Goal: Transaction & Acquisition: Purchase product/service

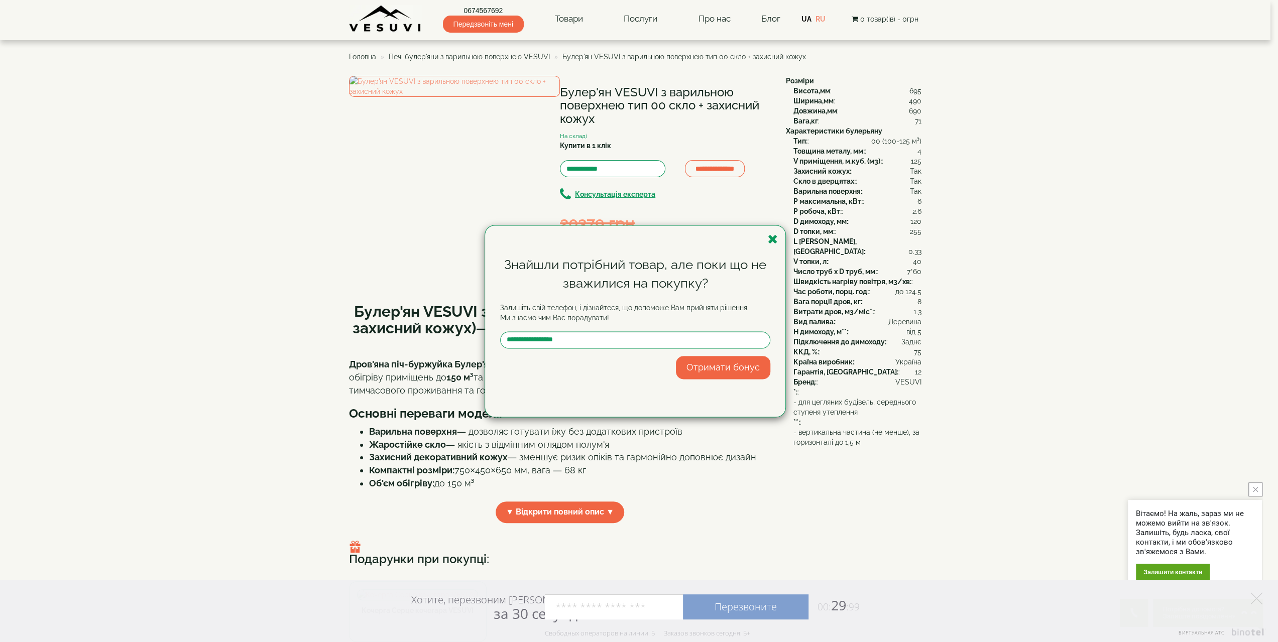
type input "**********"
click at [690, 367] on button "Отримати бонус" at bounding box center [723, 367] width 94 height 23
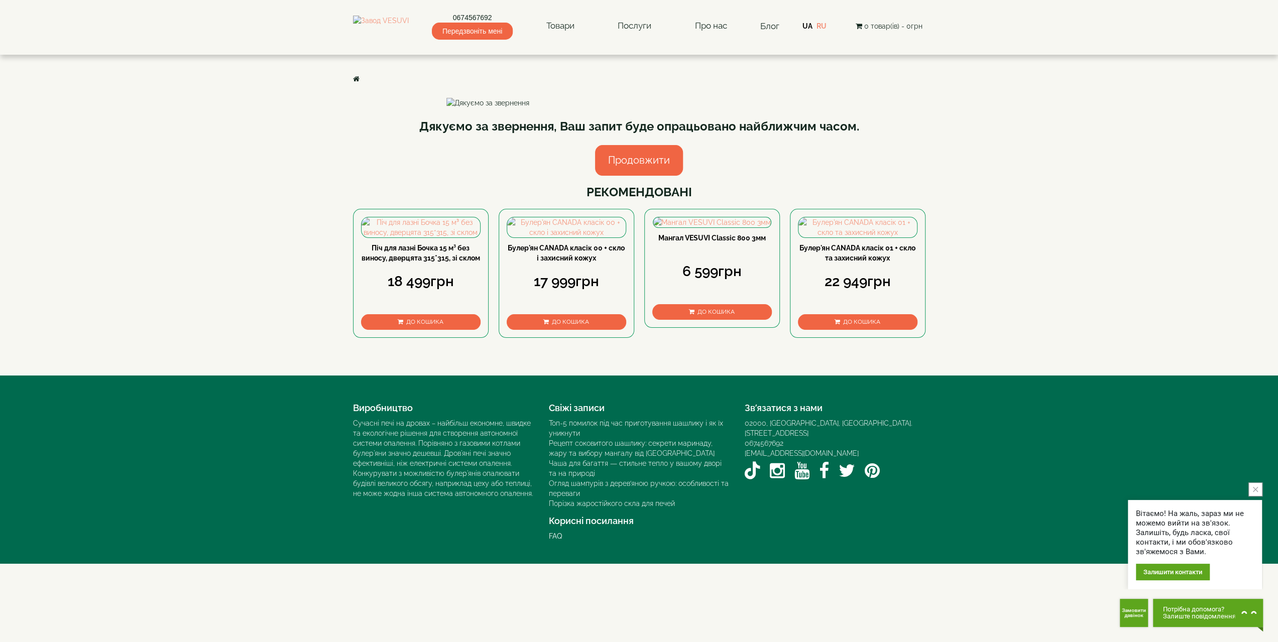
scroll to position [151, 0]
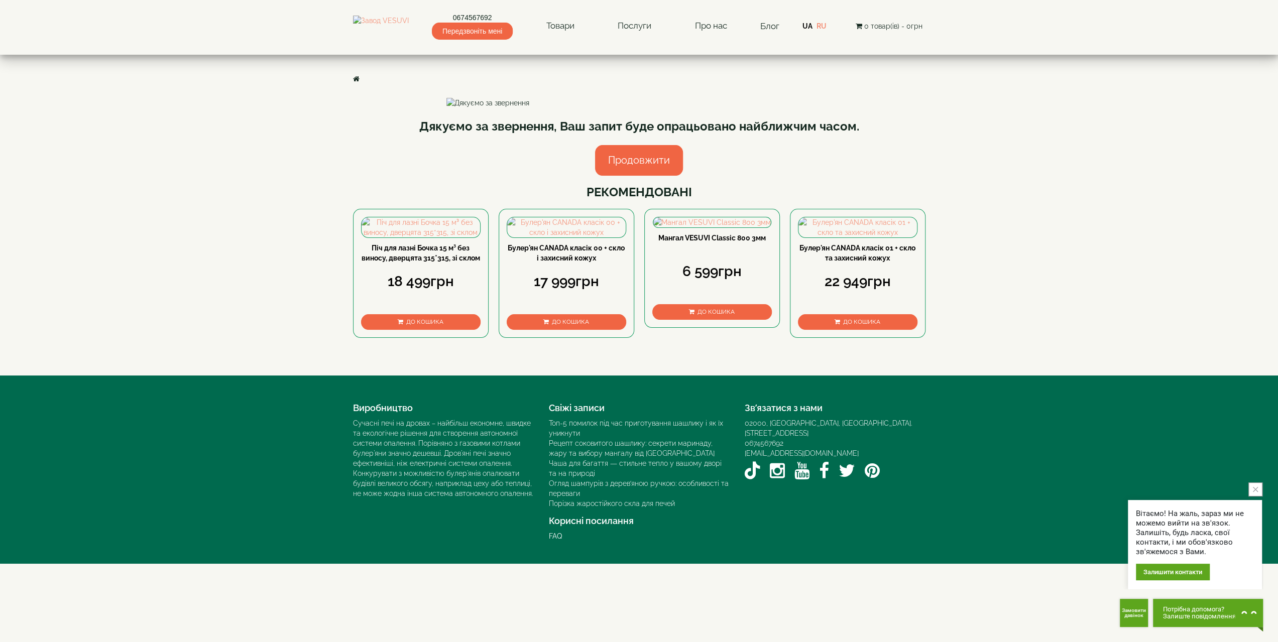
click at [1171, 576] on div "Залишити контакти" at bounding box center [1173, 572] width 74 height 17
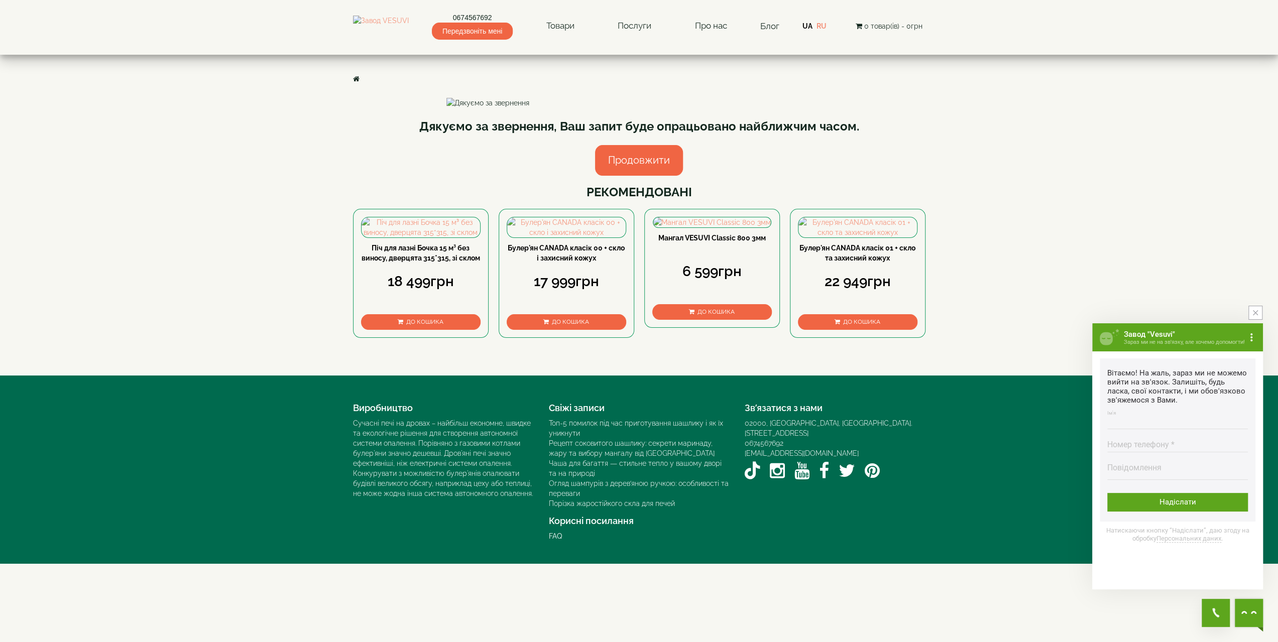
click at [1144, 425] on input "Ім'я Введіть ім'я" at bounding box center [1177, 420] width 141 height 20
type input "******"
type input "**********"
click at [1150, 510] on div "Надіслати" at bounding box center [1177, 502] width 141 height 19
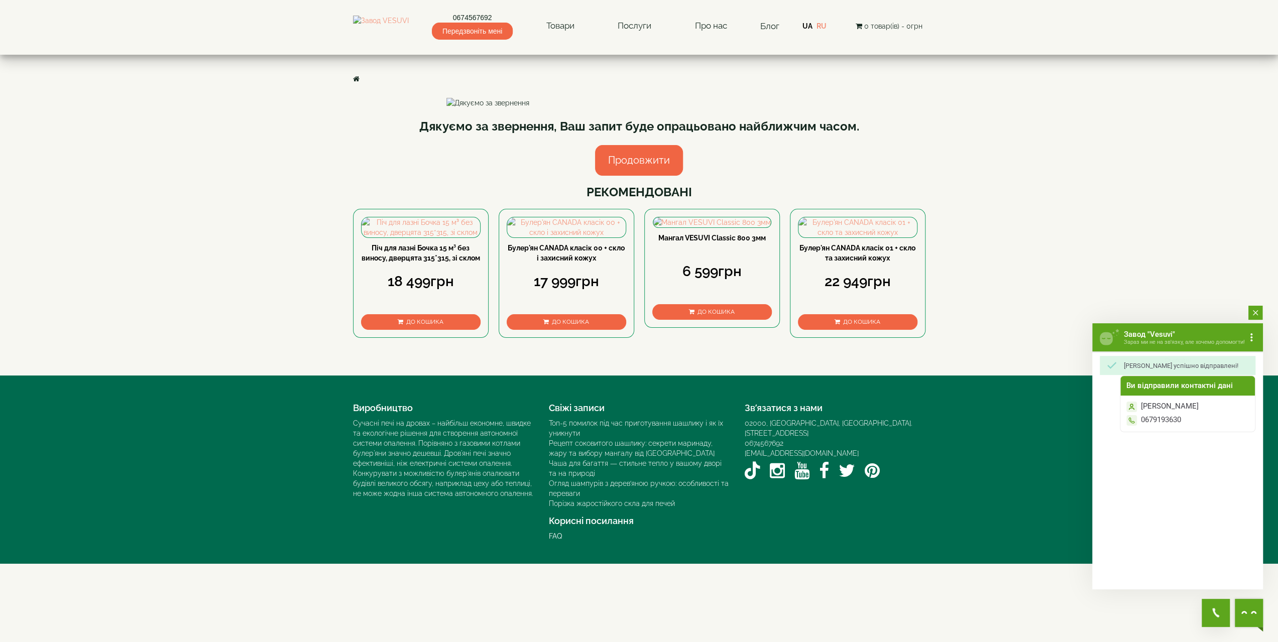
click at [1254, 318] on button "close button" at bounding box center [1255, 313] width 14 height 14
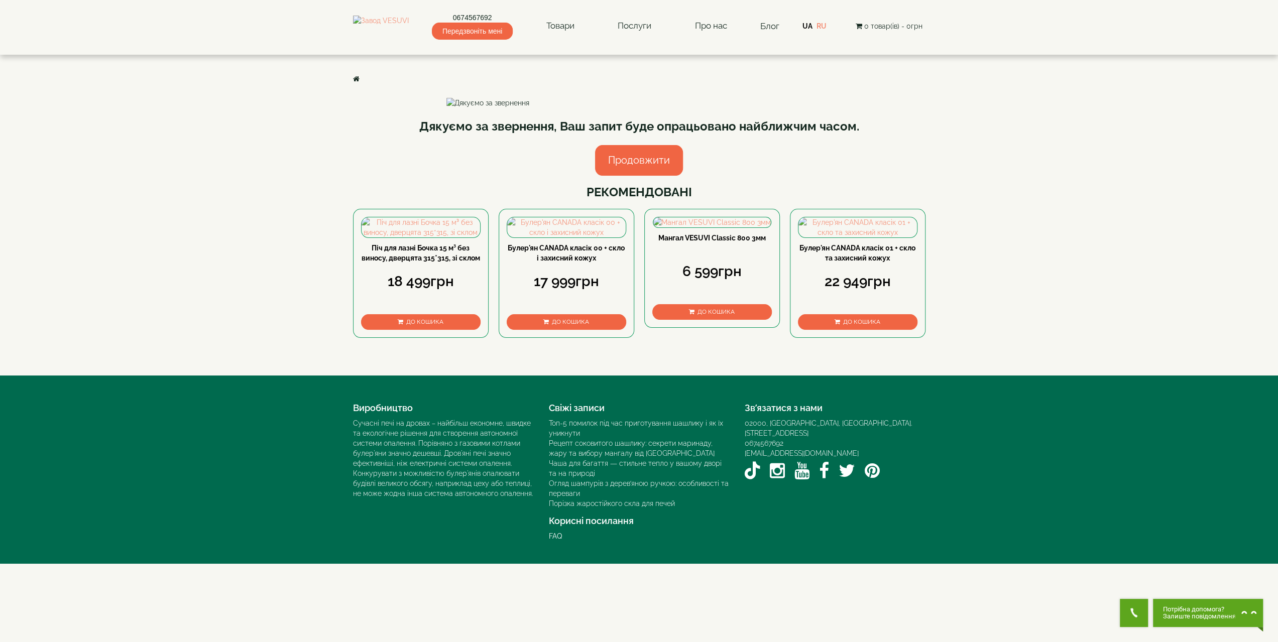
scroll to position [161, 0]
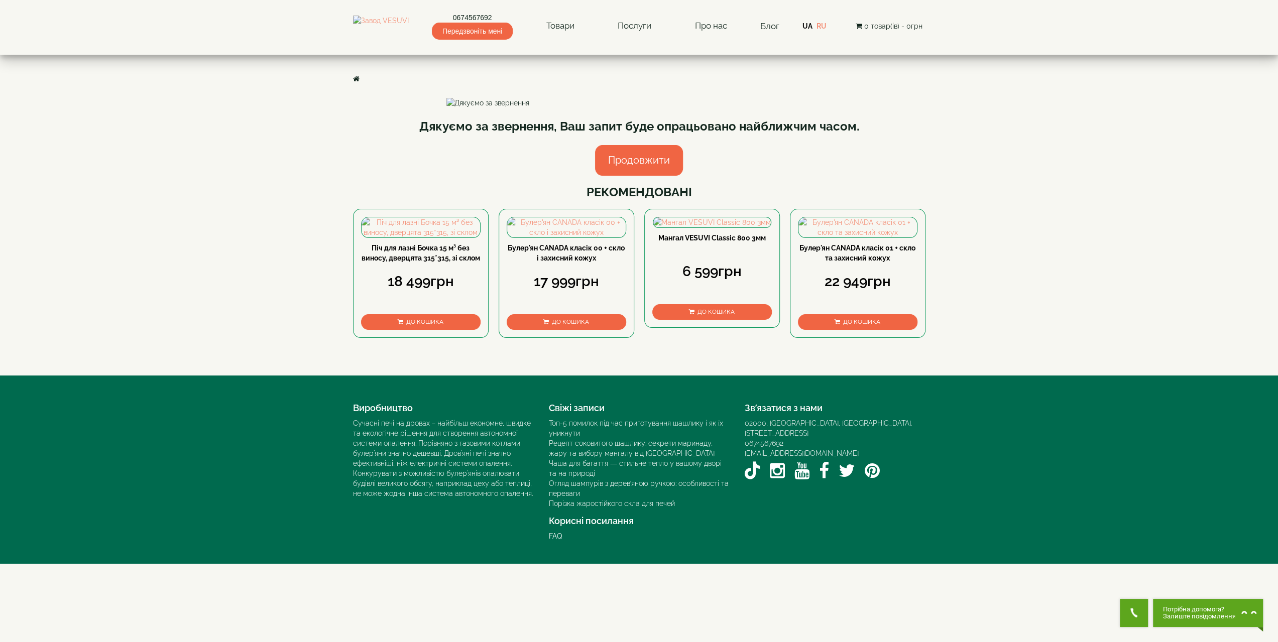
click at [608, 145] on link "Продовжити" at bounding box center [639, 160] width 88 height 31
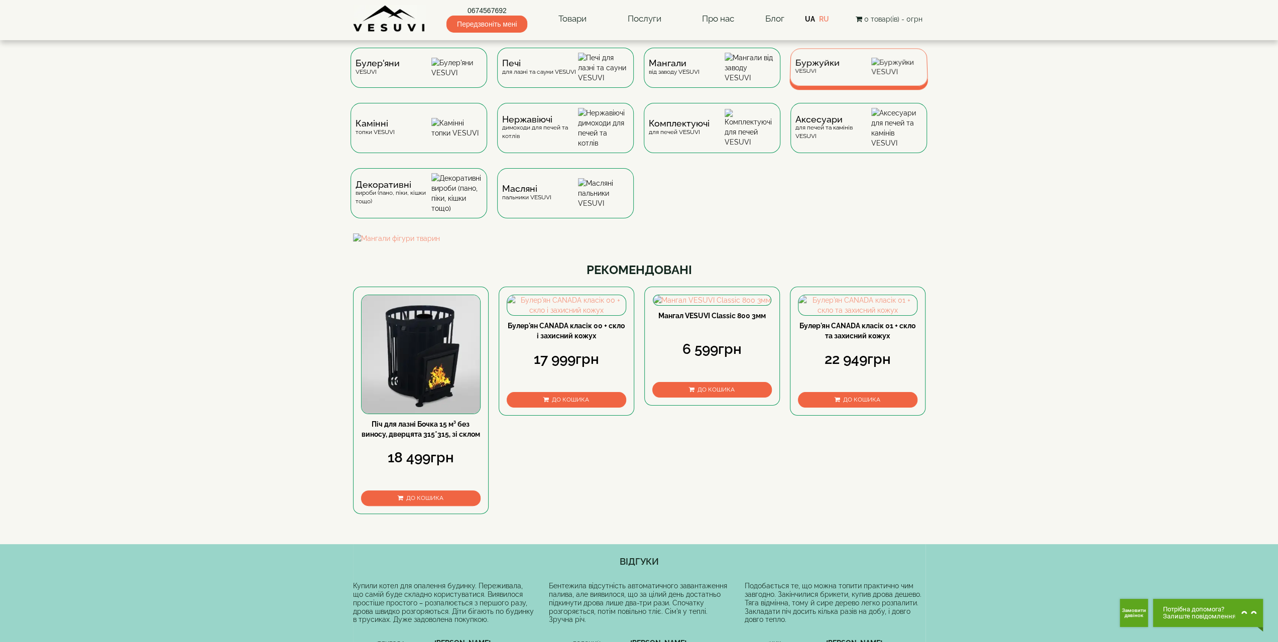
click at [802, 67] on span "Буржуйки" at bounding box center [817, 63] width 45 height 8
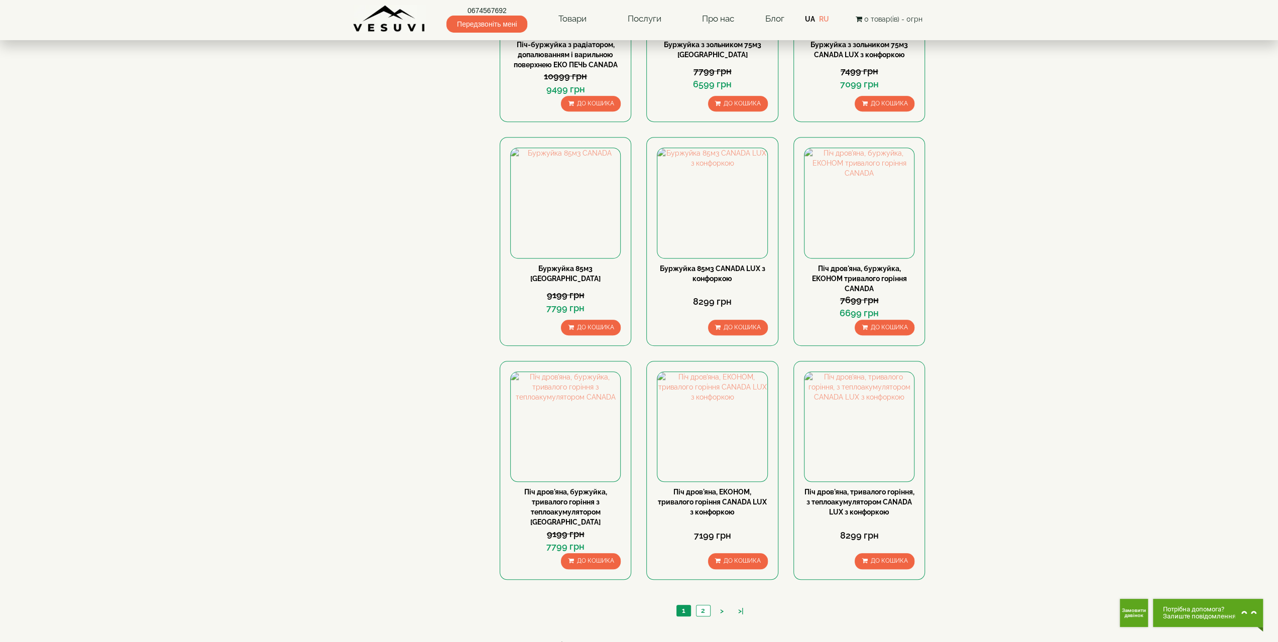
scroll to position [803, 0]
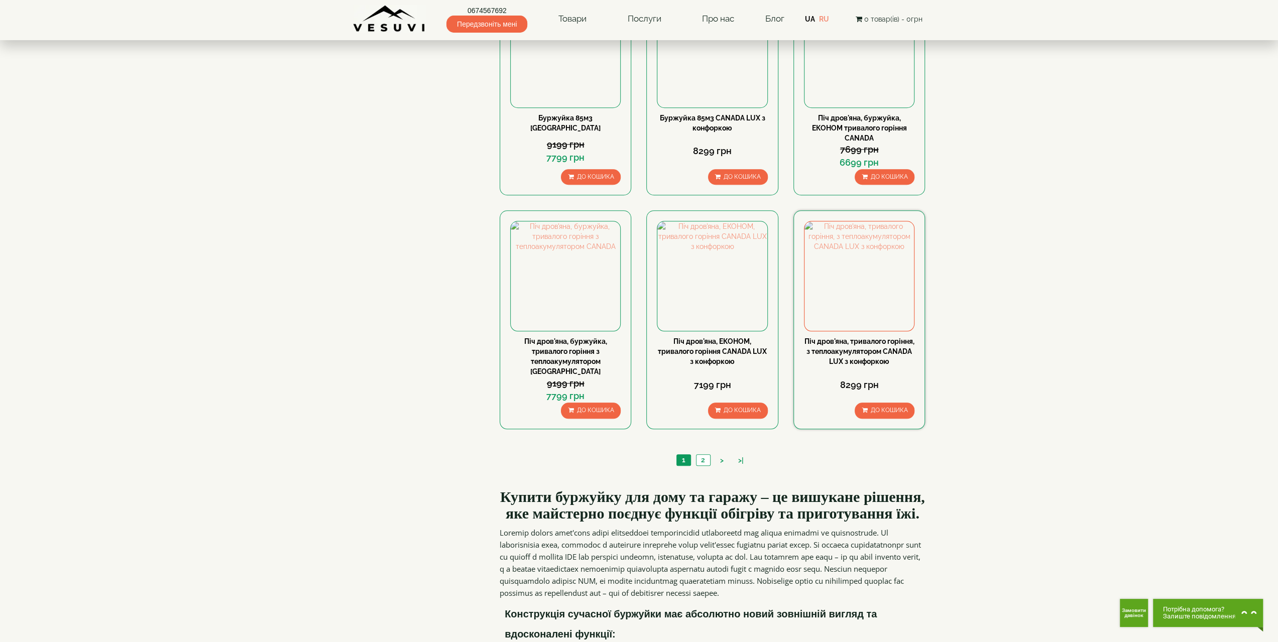
click at [889, 345] on div "Піч дров'яна, тривалого горіння, з теплоакумулятором CANADA LUX з конфоркою" at bounding box center [859, 351] width 110 height 30
click at [865, 348] on link "Піч дров'яна, тривалого горіння, з теплоакумулятором CANADA LUX з конфоркою" at bounding box center [859, 351] width 110 height 28
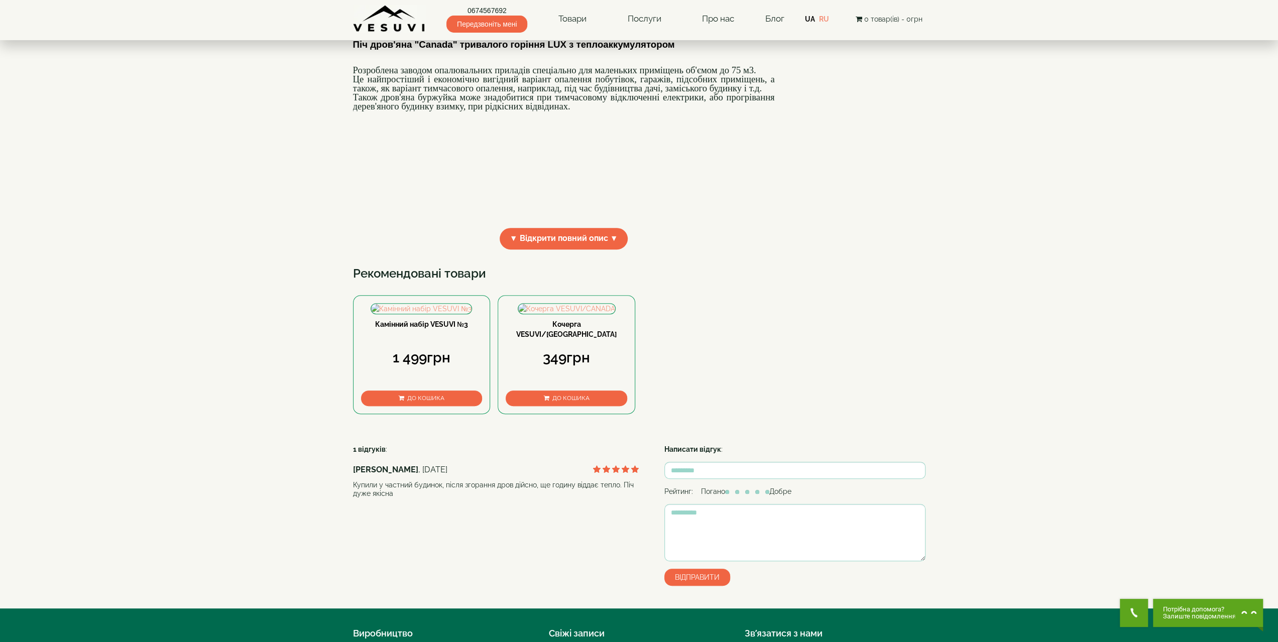
scroll to position [50, 0]
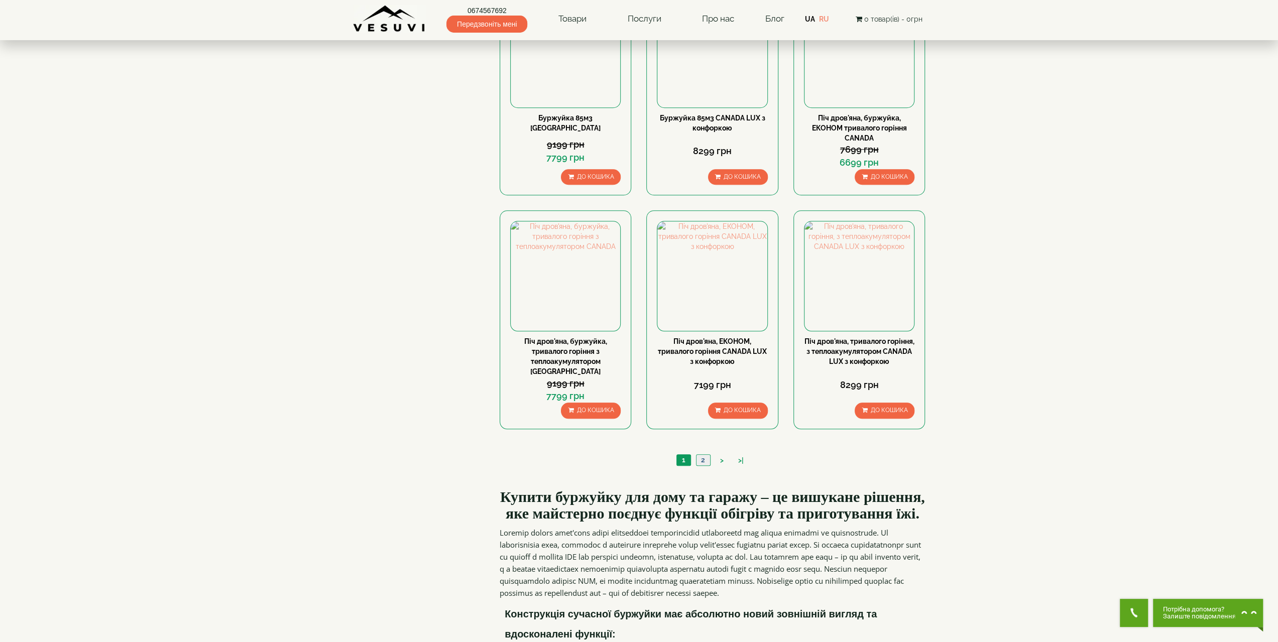
click at [703, 455] on link "2" at bounding box center [703, 460] width 14 height 11
